Goal: Information Seeking & Learning: Learn about a topic

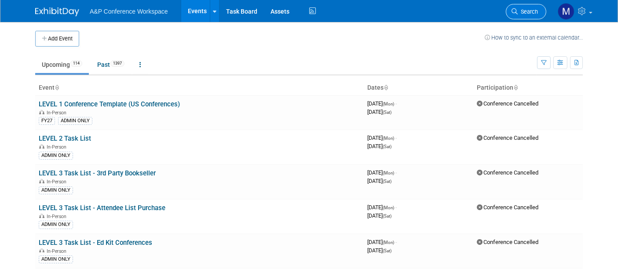
click at [531, 8] on span "Search" at bounding box center [528, 11] width 20 height 7
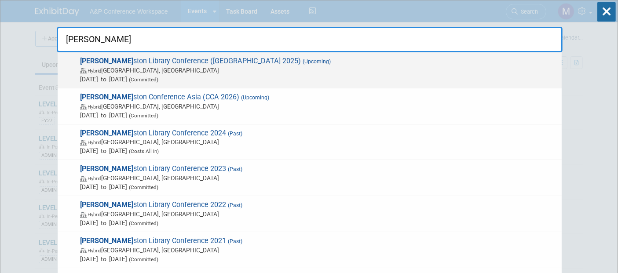
type input "[PERSON_NAME]"
click at [301, 64] on span "(Upcoming)" at bounding box center [316, 61] width 30 height 6
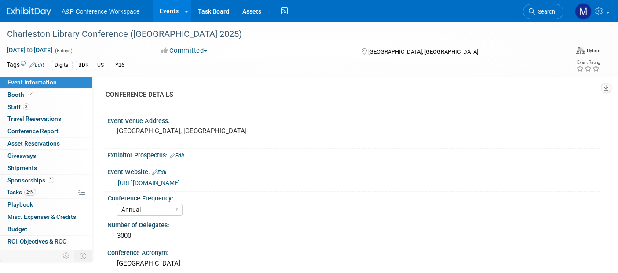
select select "Annual"
select select "Level 1"
select select "In-Person Booth"
select select "Libraries"
select select "Bloomsbury Digital Resources"
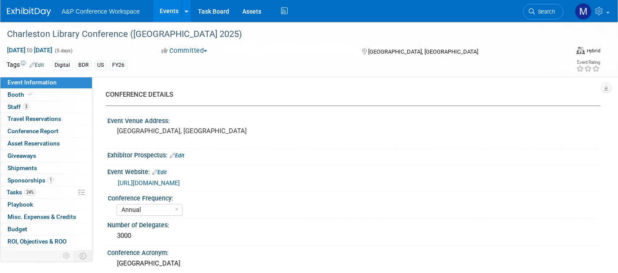
select select "Anne Weston"
select select "Michelle Kelly"
select select "BDR Product Awareness and Trial Generation​"
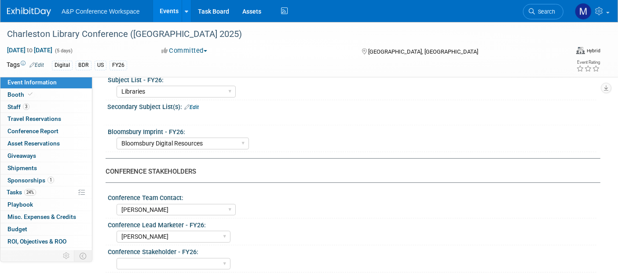
scroll to position [281, 0]
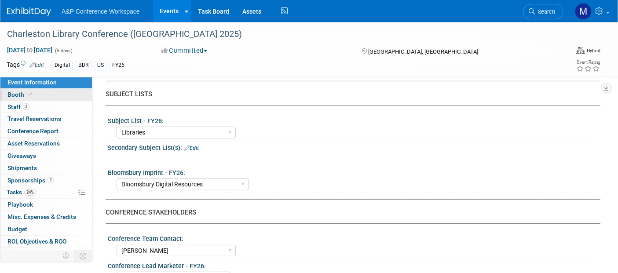
click at [17, 96] on span "Booth" at bounding box center [20, 94] width 27 height 7
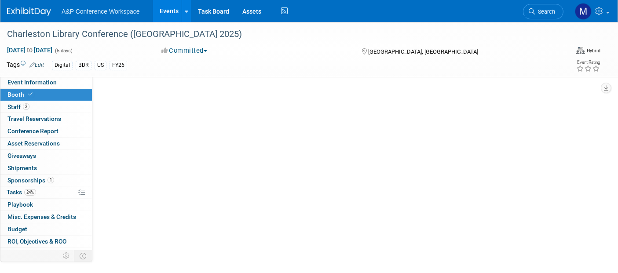
scroll to position [0, 0]
select select "DIGI"
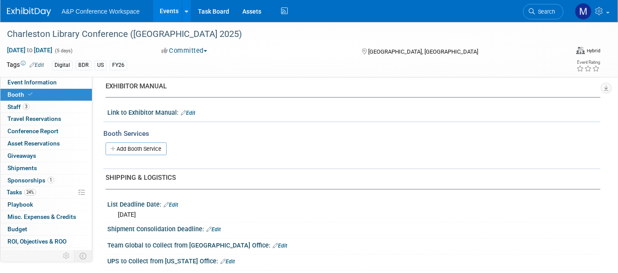
scroll to position [293, 0]
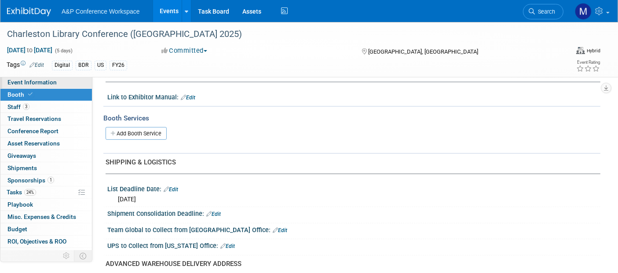
click at [47, 81] on span "Event Information" at bounding box center [31, 82] width 49 height 7
select select "Annual"
select select "Level 1"
select select "In-Person Booth"
select select "Libraries"
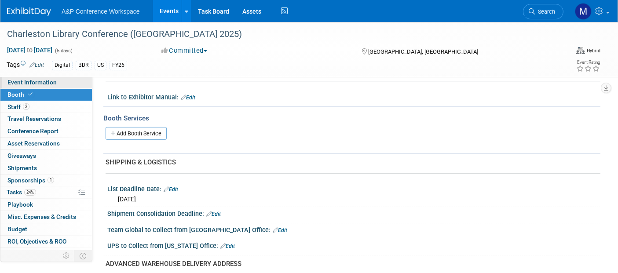
select select "Bloomsbury Digital Resources"
select select "Anne Weston"
select select "Michelle Kelly"
select select "BDR Product Awareness and Trial Generation​"
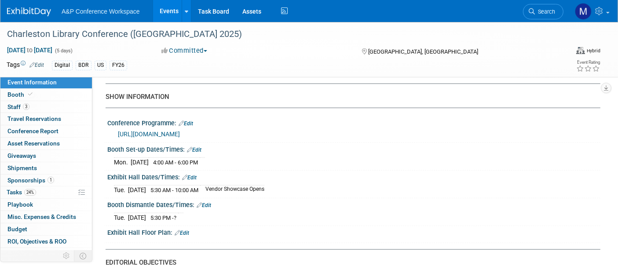
scroll to position [635, 0]
